Goal: Task Accomplishment & Management: Use online tool/utility

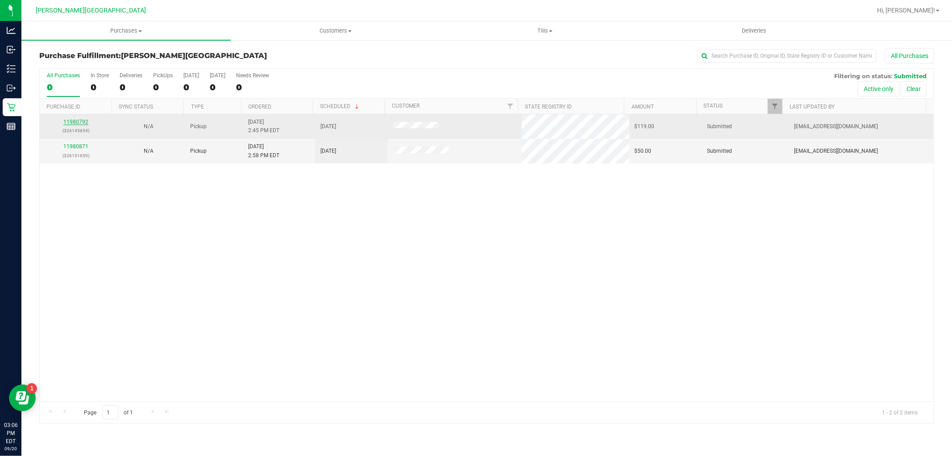
click at [80, 123] on link "11980792" at bounding box center [75, 122] width 25 height 6
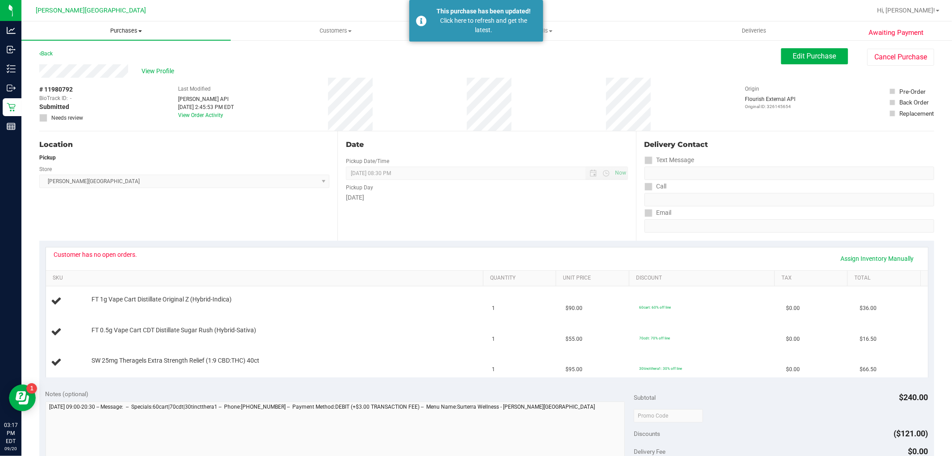
click at [116, 32] on span "Purchases" at bounding box center [125, 31] width 209 height 8
click at [69, 61] on span "Fulfillment" at bounding box center [48, 65] width 55 height 8
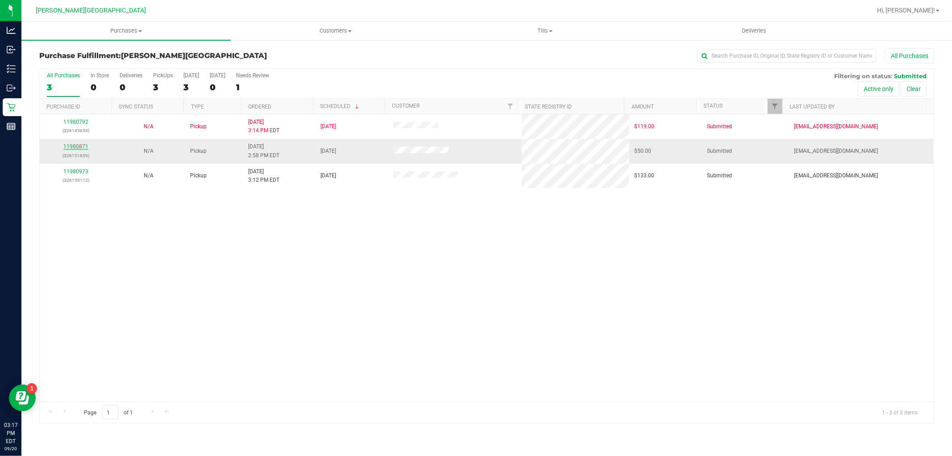
click at [68, 149] on link "11980871" at bounding box center [75, 146] width 25 height 6
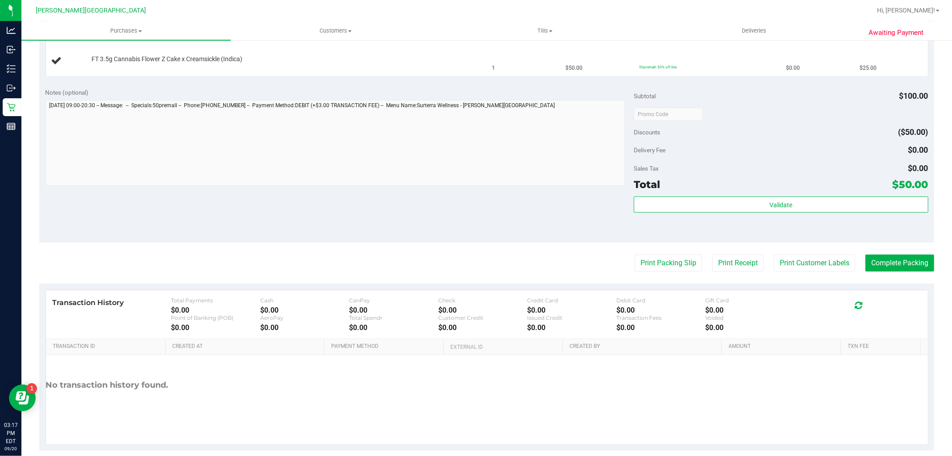
scroll to position [284, 0]
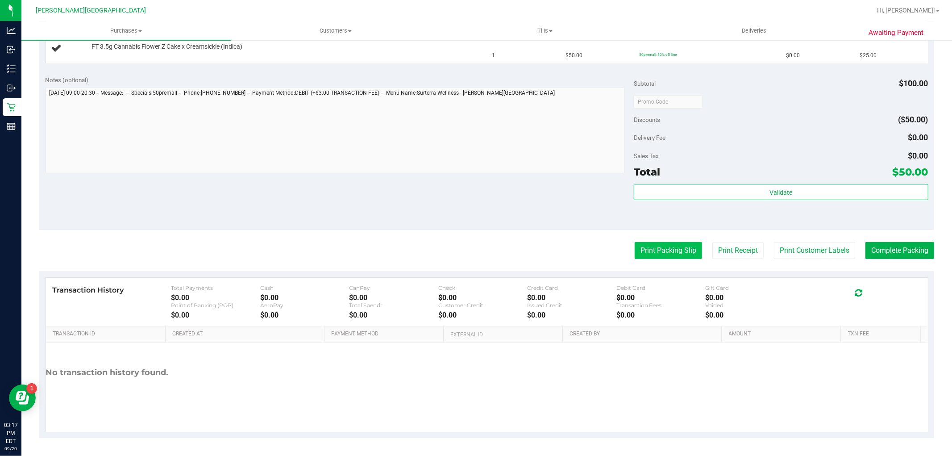
click at [639, 249] on button "Print Packing Slip" at bounding box center [668, 250] width 67 height 17
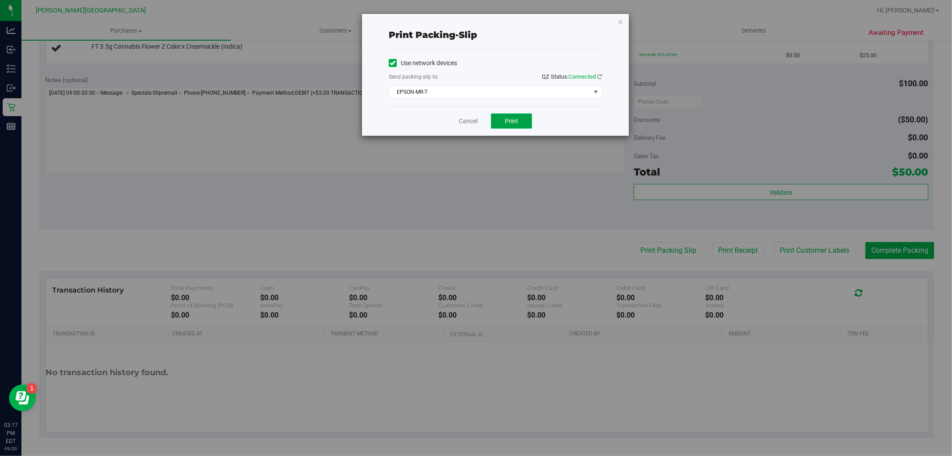
click at [505, 118] on button "Print" at bounding box center [511, 120] width 41 height 15
click at [463, 126] on link "Cancel" at bounding box center [468, 120] width 19 height 9
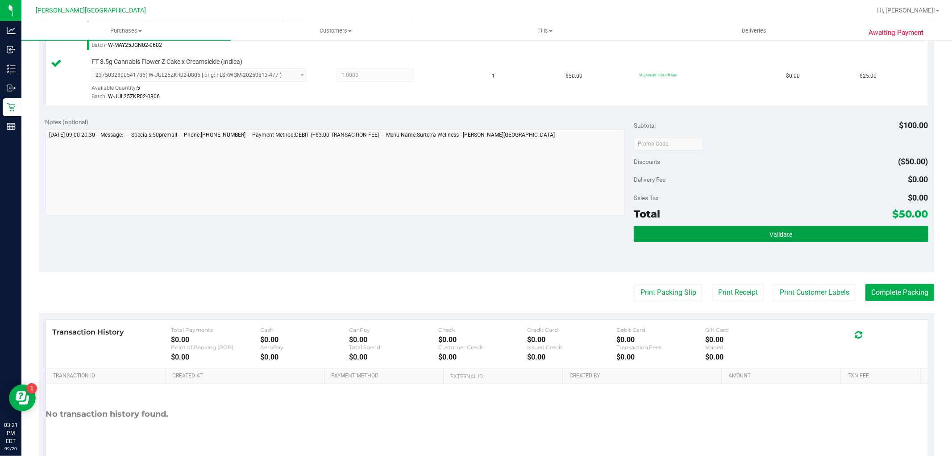
click at [775, 234] on span "Validate" at bounding box center [780, 234] width 23 height 7
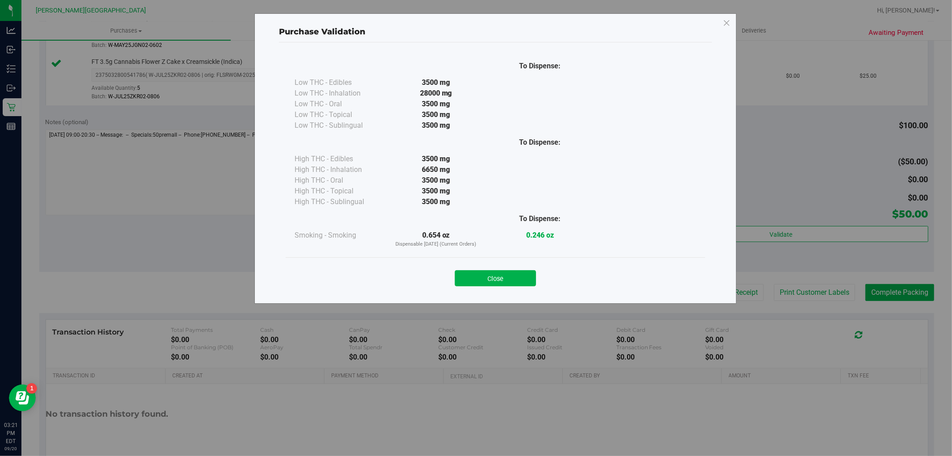
drag, startPoint x: 493, startPoint y: 277, endPoint x: 749, endPoint y: 345, distance: 265.1
click at [492, 276] on button "Close" at bounding box center [495, 278] width 81 height 16
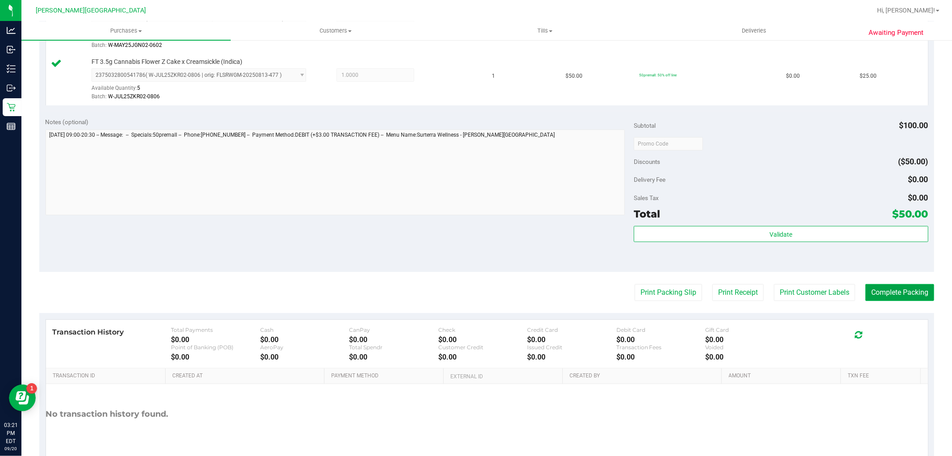
click at [873, 295] on button "Complete Packing" at bounding box center [899, 292] width 69 height 17
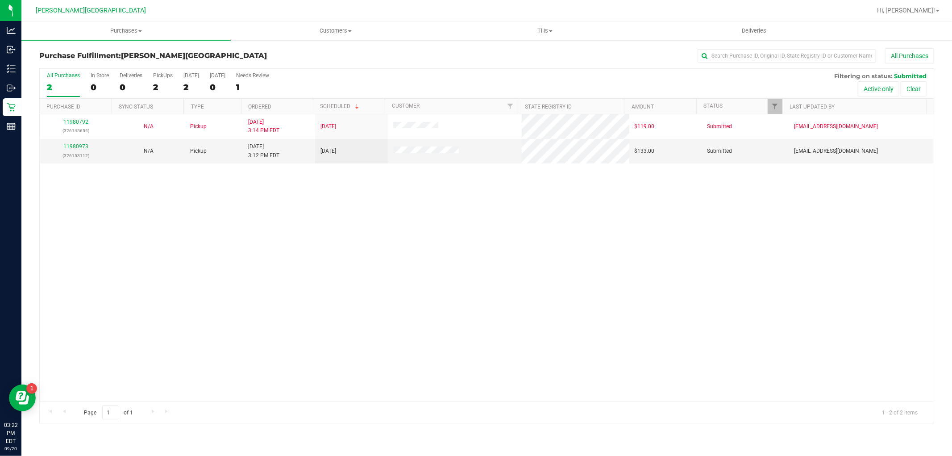
click at [371, 253] on div "11980792 (326145654) N/A Pickup [DATE] 3:14 PM EDT 9/20/2025 $119.00 Submitted …" at bounding box center [487, 257] width 894 height 287
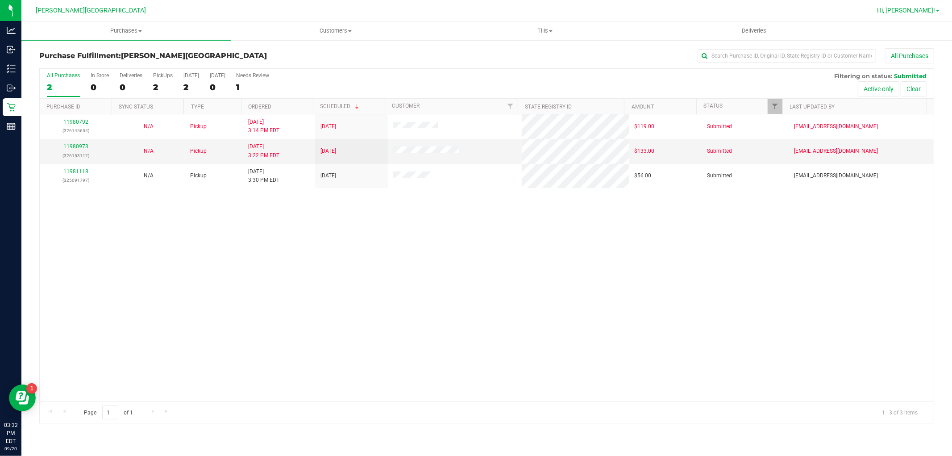
click at [929, 11] on span "Hi, [PERSON_NAME]!" at bounding box center [906, 10] width 58 height 7
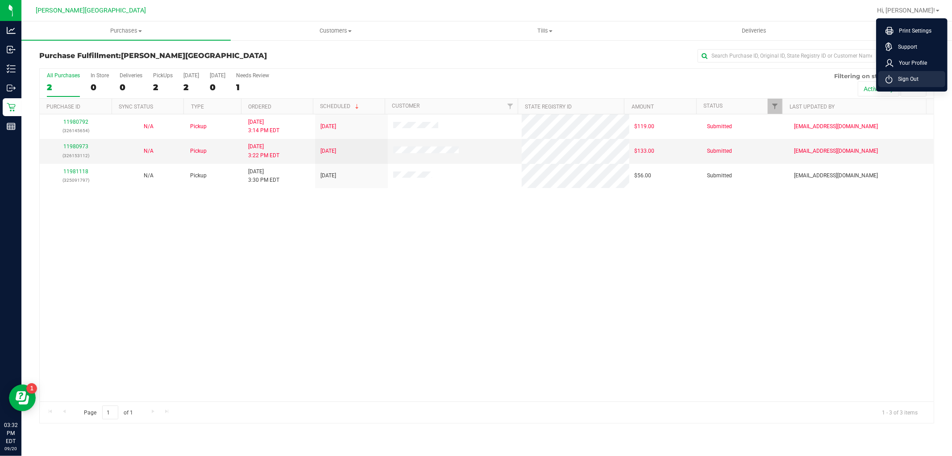
click at [889, 85] on li "Sign Out" at bounding box center [911, 79] width 67 height 16
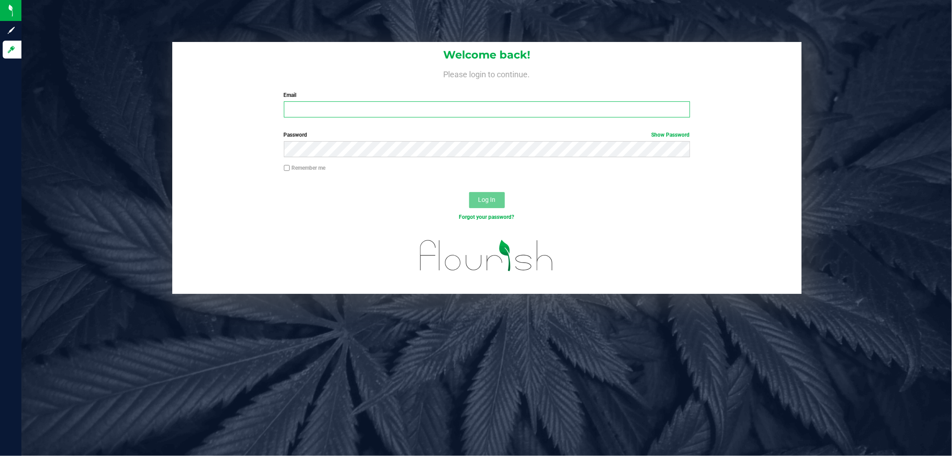
click at [338, 115] on input "Email" at bounding box center [487, 109] width 406 height 16
type input "[EMAIL_ADDRESS][DOMAIN_NAME]"
click at [469, 192] on button "Log In" at bounding box center [487, 200] width 36 height 16
